Goal: Use online tool/utility: Use online tool/utility

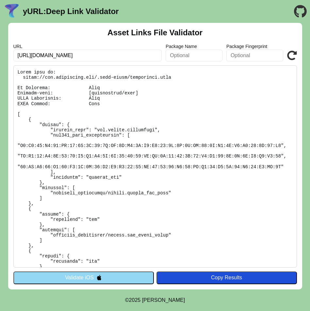
scroll to position [0, 239]
type input "[URL][DOMAIN_NAME]"
click at [292, 58] on icon at bounding box center [292, 56] width 10 height 10
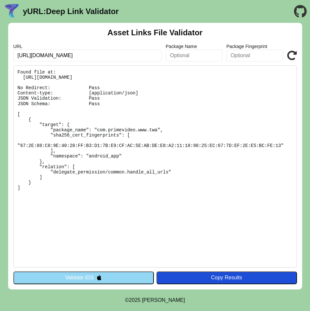
click at [77, 57] on input "[URL][DOMAIN_NAME]" at bounding box center [87, 56] width 149 height 12
paste input "aramountplus.com/?cbscidmt=nfl&ftag=PPM-20-10cbj4f&utm_campaign=29481757&placem…"
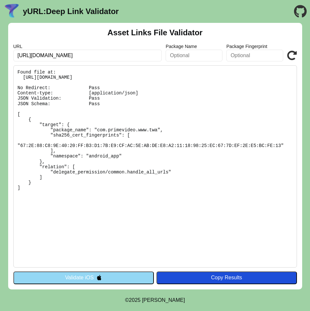
type input "https://www.paramountplus.com/?cbscidmt=nfl&ftag=PPM-20-10cbj4f&utm_campaign=29…"
click at [294, 55] on icon at bounding box center [292, 56] width 10 height 10
